Goal: Navigation & Orientation: Find specific page/section

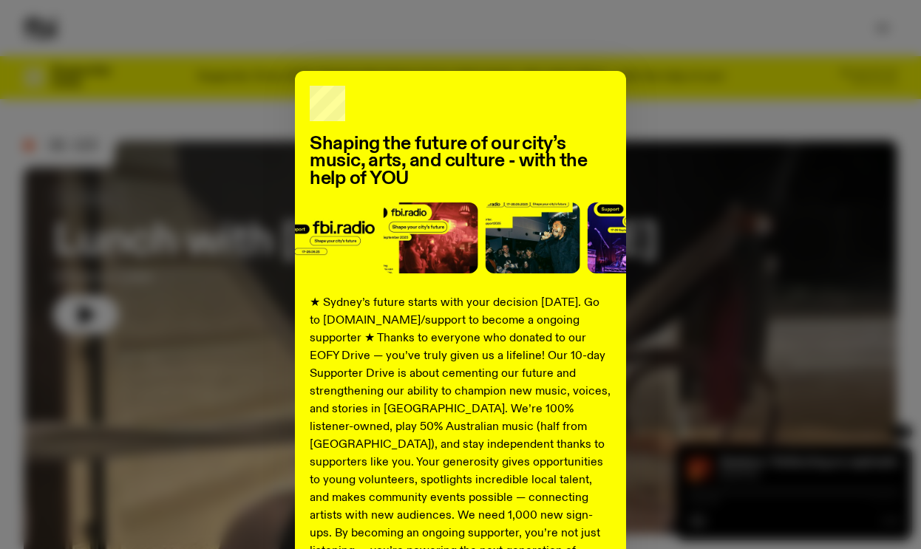
click at [655, 114] on div "Shaping the future of our city’s music, arts, and culture - with the help of YO…" at bounding box center [461, 375] width 874 height 608
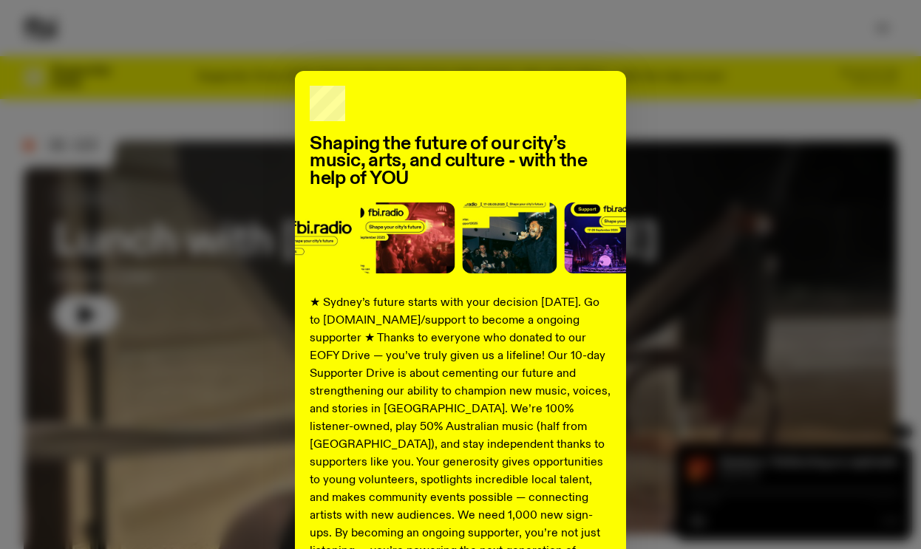
click at [149, 100] on div "Shaping the future of our city’s music, arts, and culture - with the help of YO…" at bounding box center [461, 375] width 874 height 608
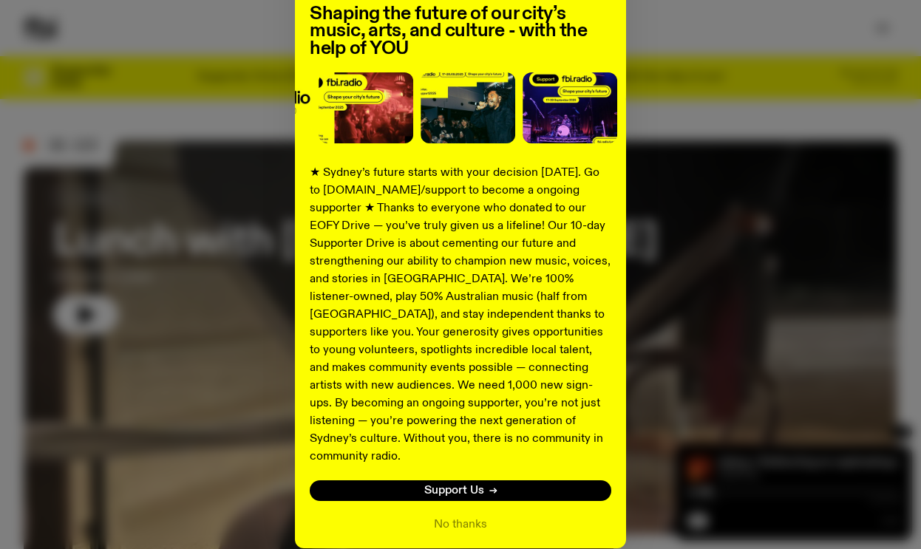
scroll to position [182, 0]
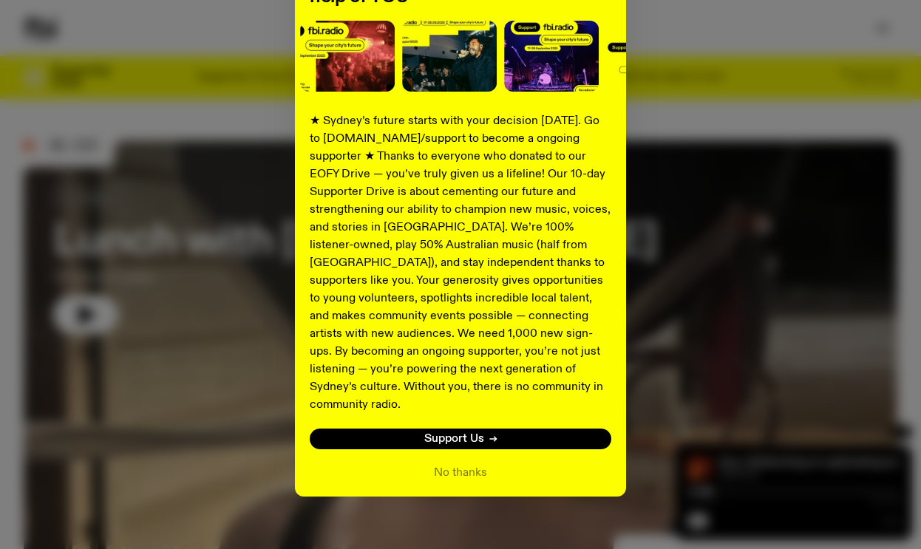
click at [437, 445] on div "Shaping the future of our city’s music, arts, and culture - with the help of YO…" at bounding box center [460, 193] width 331 height 608
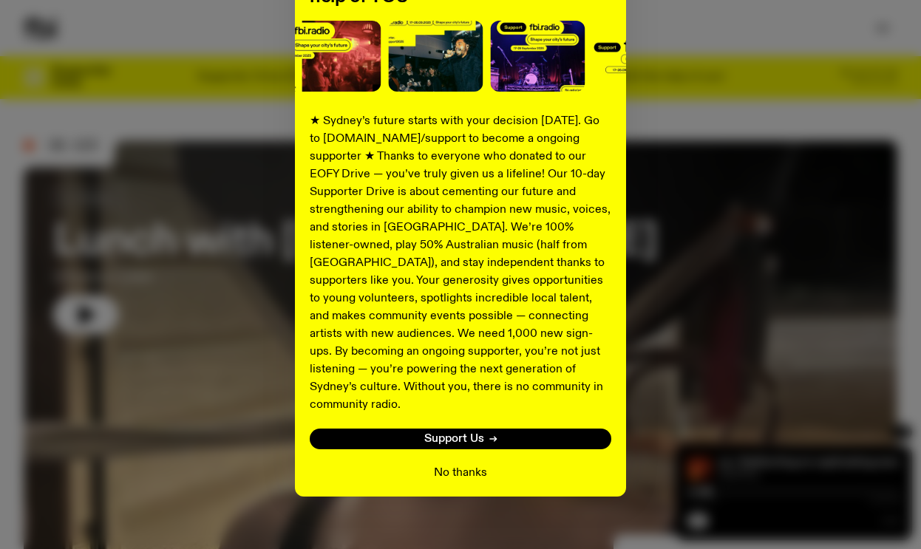
click at [442, 464] on button "No thanks" at bounding box center [460, 473] width 53 height 18
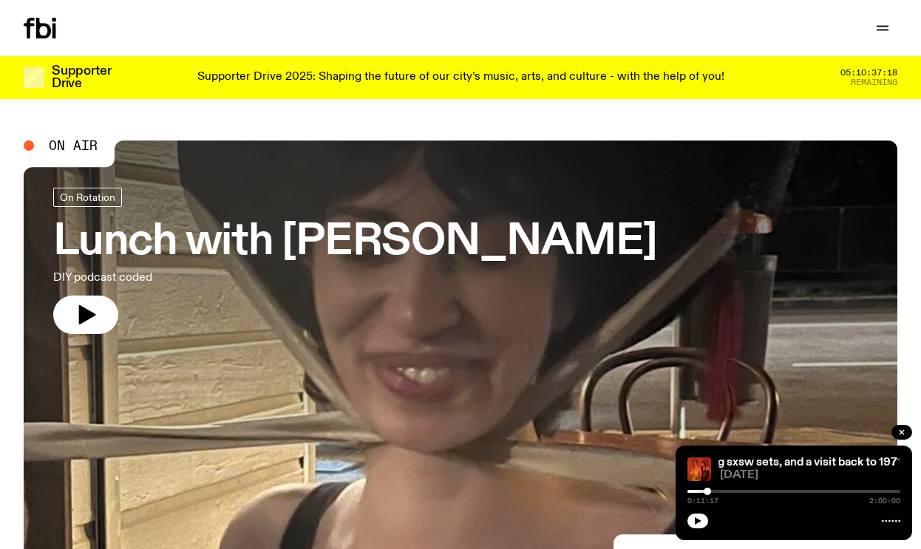
click at [43, 30] on icon at bounding box center [40, 28] width 33 height 21
click at [883, 27] on icon "button" at bounding box center [883, 27] width 12 height 0
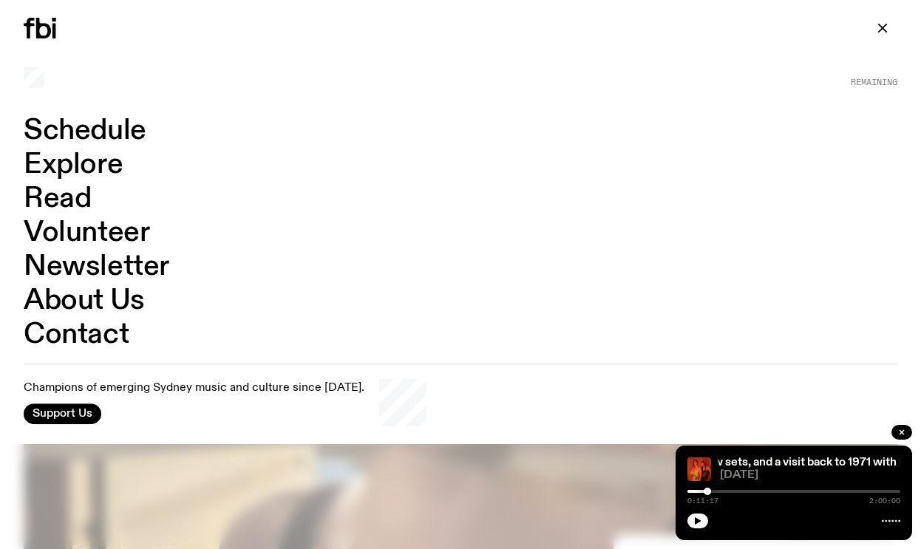
click at [78, 140] on link "Schedule" at bounding box center [85, 131] width 123 height 28
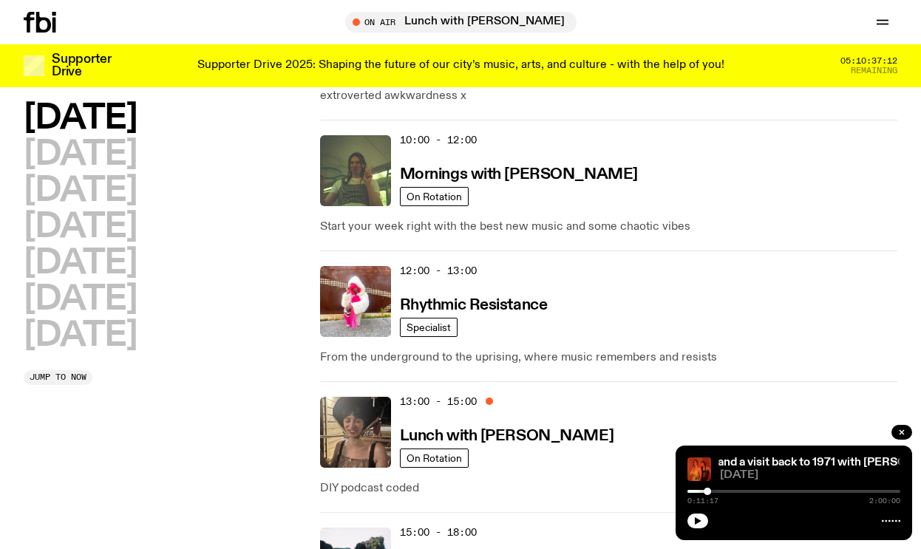
scroll to position [471, 0]
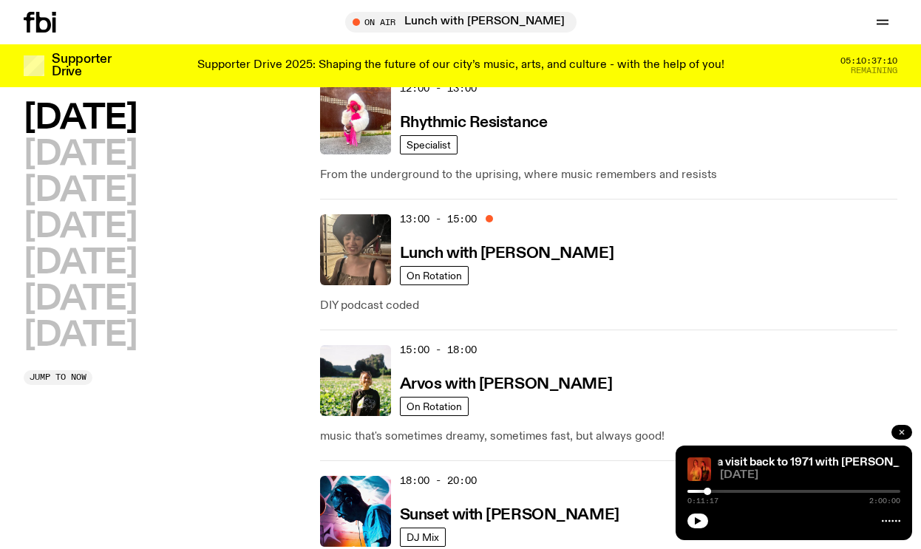
click at [903, 429] on icon "button" at bounding box center [901, 432] width 9 height 9
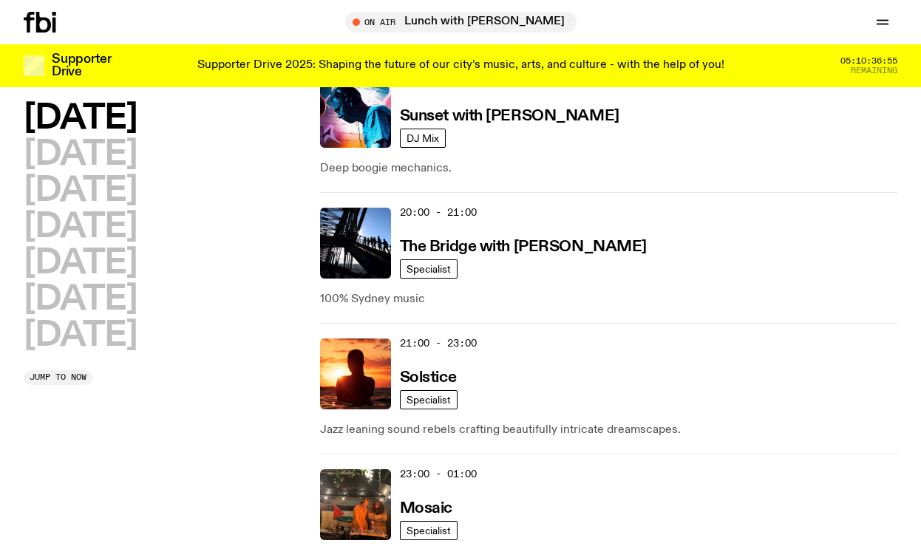
scroll to position [840, 0]
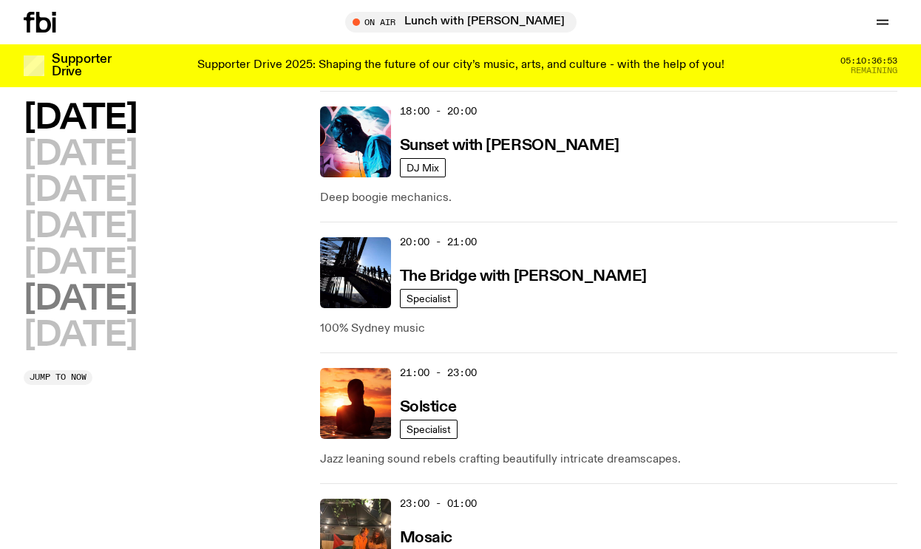
click at [78, 283] on h2 "[DATE]" at bounding box center [80, 299] width 113 height 33
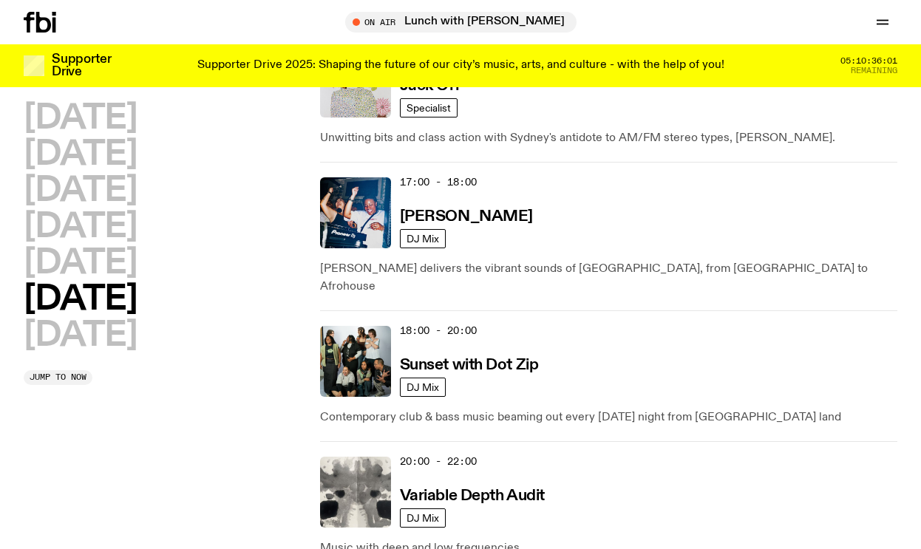
scroll to position [998, 0]
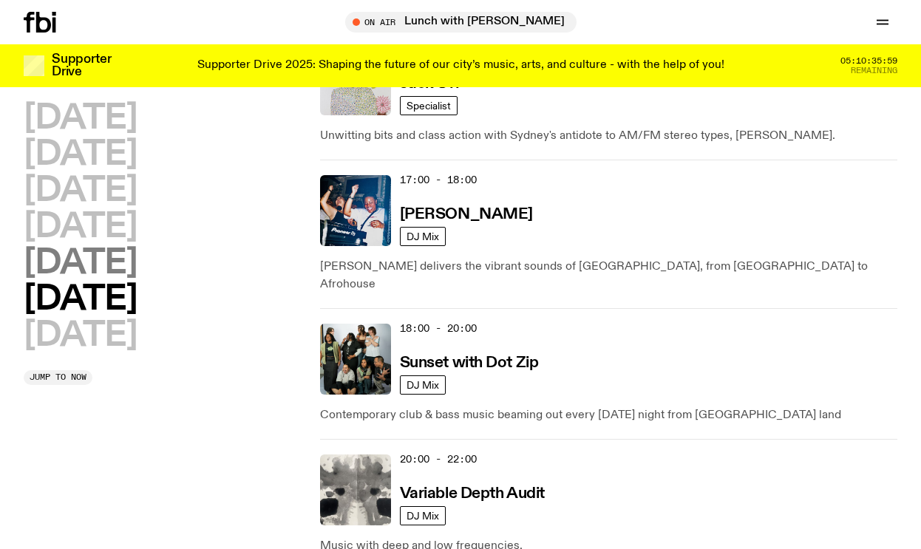
click at [75, 259] on h2 "[DATE]" at bounding box center [80, 263] width 113 height 33
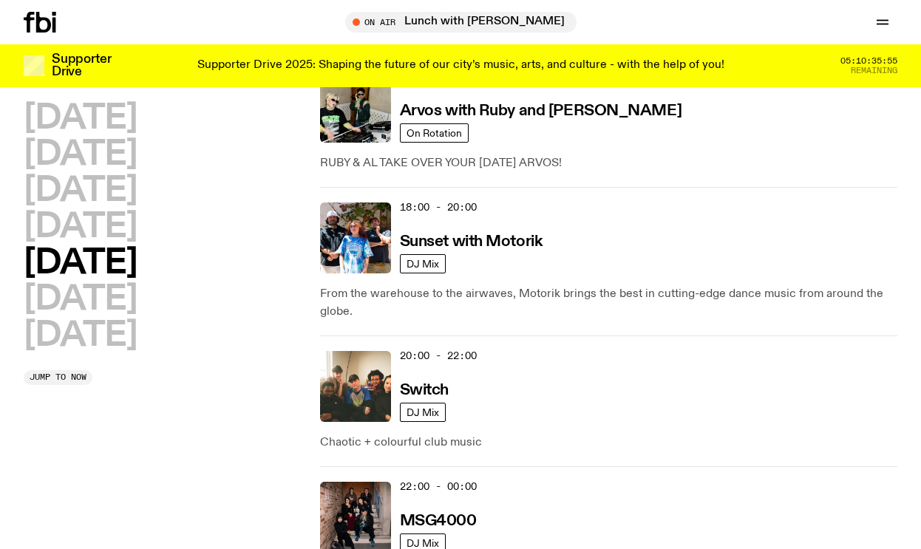
scroll to position [803, 0]
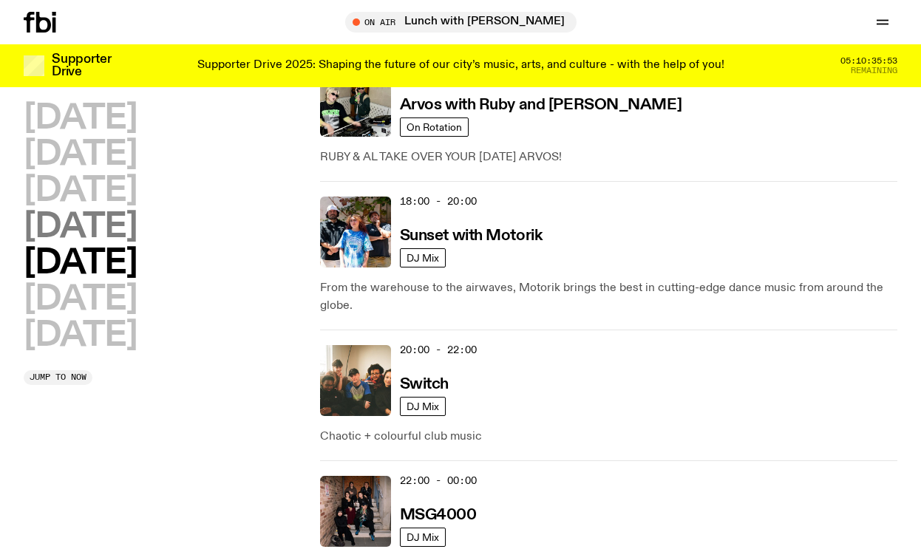
click at [95, 225] on h2 "[DATE]" at bounding box center [80, 227] width 113 height 33
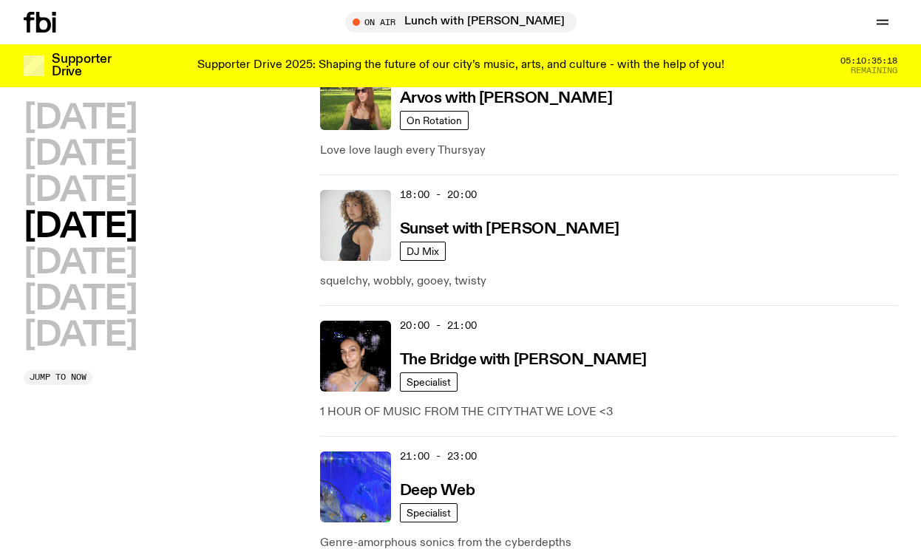
scroll to position [772, 0]
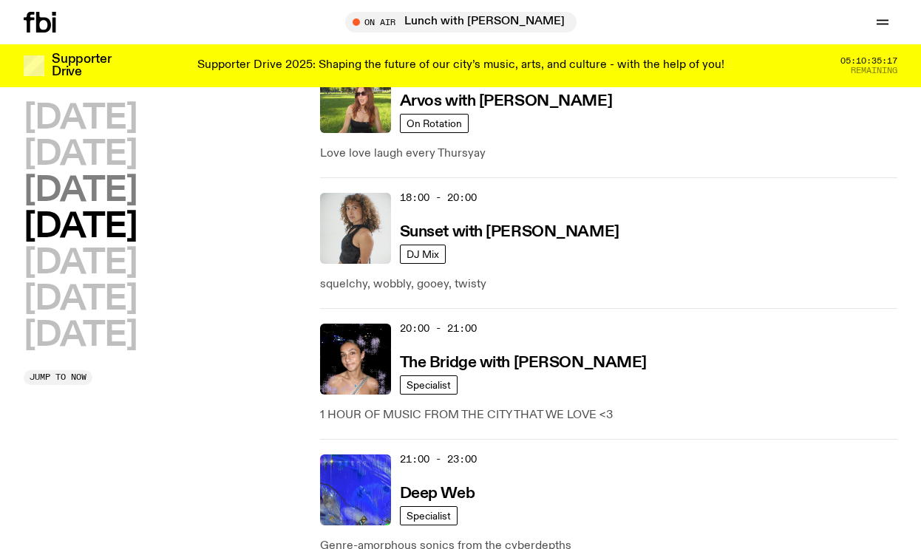
click at [108, 195] on h2 "[DATE]" at bounding box center [80, 190] width 113 height 33
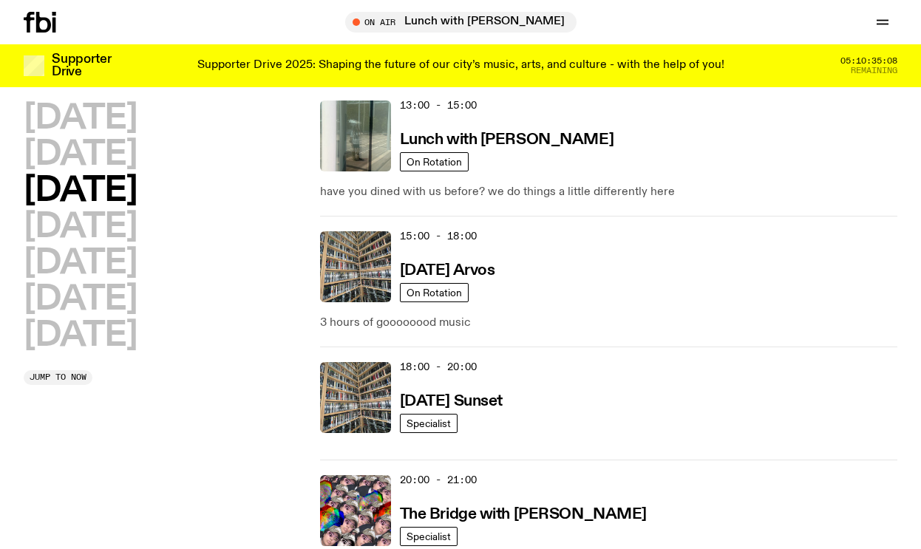
scroll to position [603, 0]
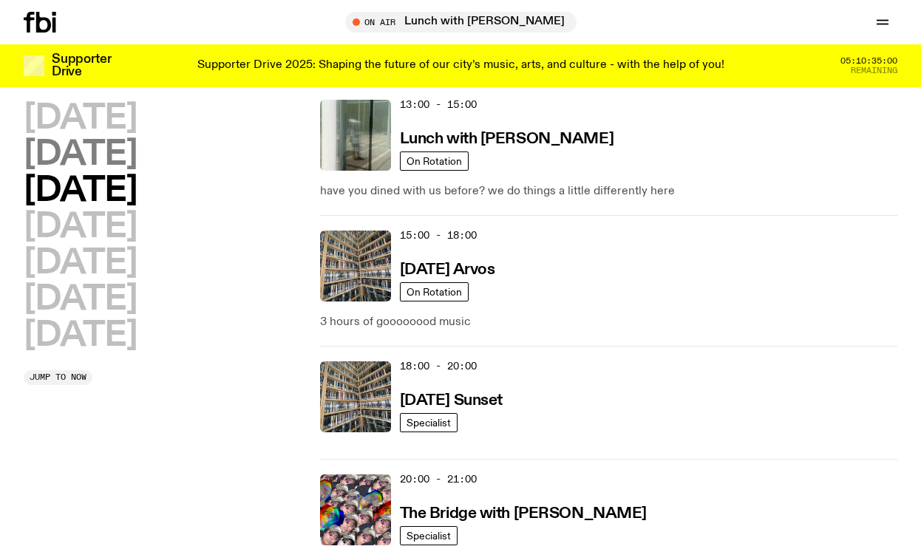
click at [90, 138] on h2 "[DATE]" at bounding box center [80, 154] width 113 height 33
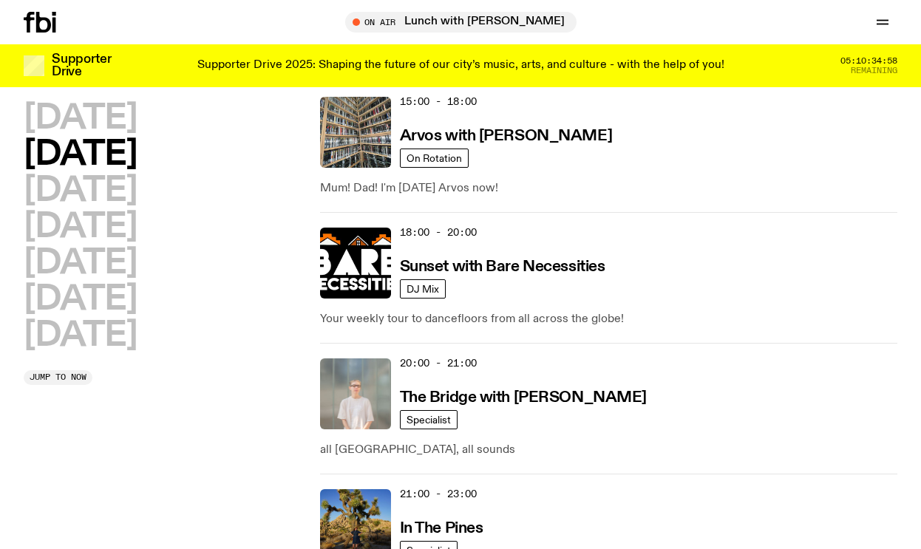
scroll to position [721, 0]
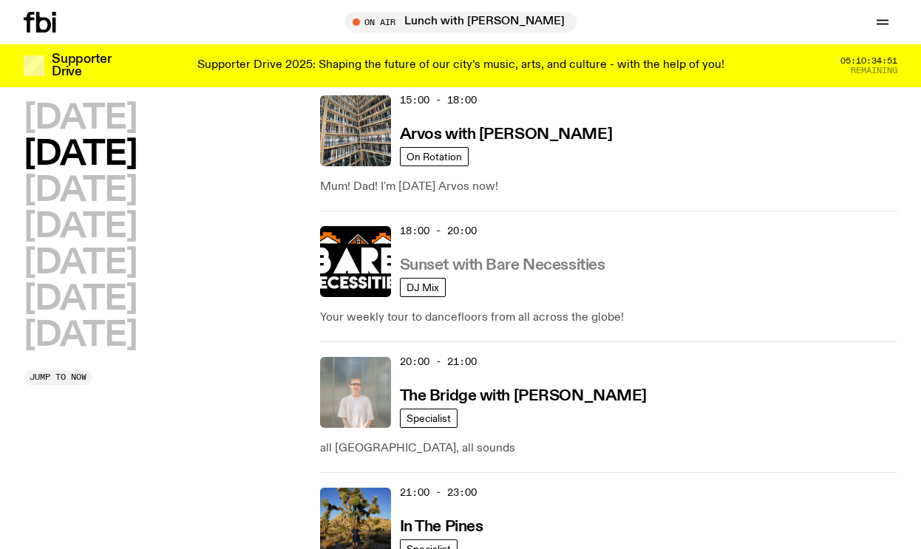
click at [526, 265] on h3 "Sunset with Bare Necessities" at bounding box center [502, 266] width 205 height 16
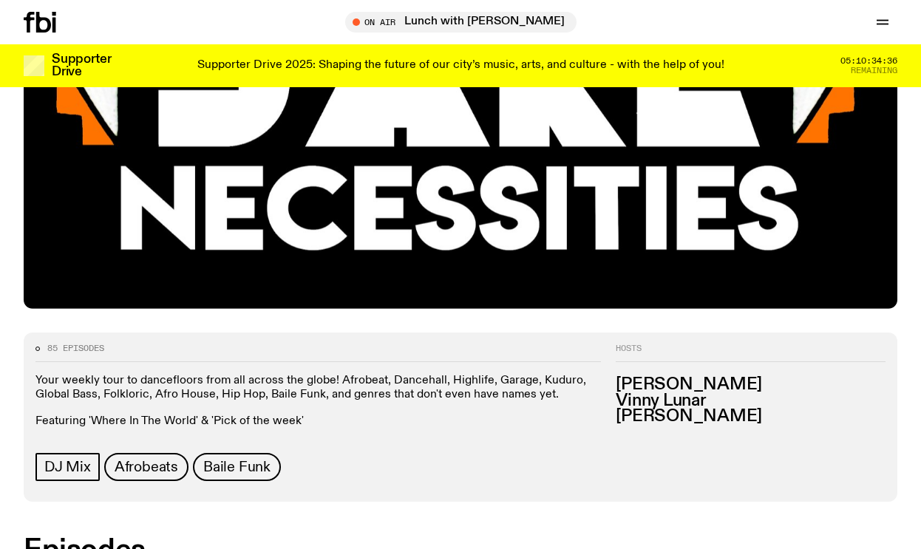
scroll to position [424, 0]
